Goal: Task Accomplishment & Management: Use online tool/utility

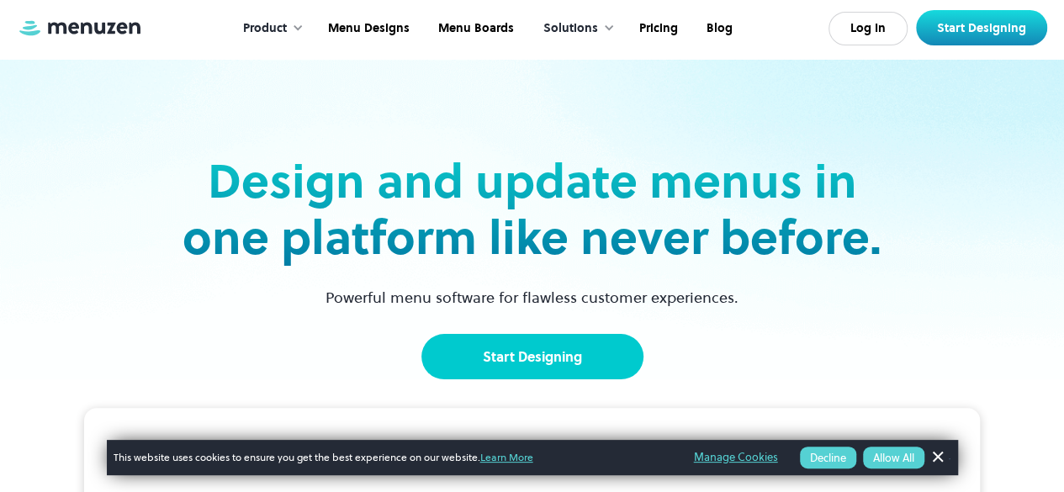
click at [581, 356] on link "Start Designing" at bounding box center [532, 356] width 222 height 45
